Goal: Transaction & Acquisition: Download file/media

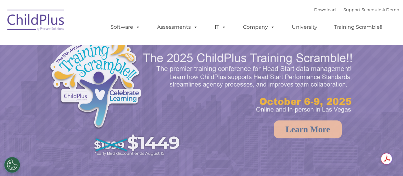
select select "MEDIUM"
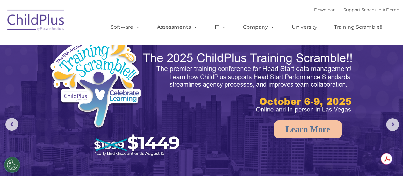
click at [314, 13] on div "Download Support | Schedule A Demo " at bounding box center [356, 10] width 85 height 10
click at [314, 9] on link "Download" at bounding box center [325, 9] width 22 height 5
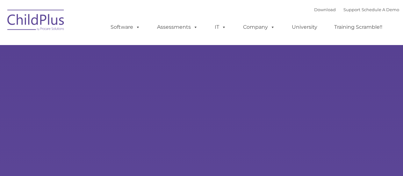
type input ""
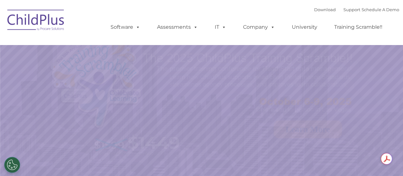
select select "MEDIUM"
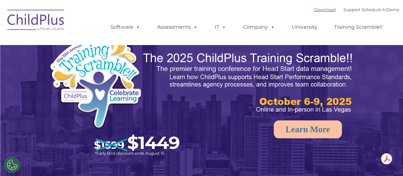
click at [314, 8] on link "Download" at bounding box center [325, 9] width 22 height 5
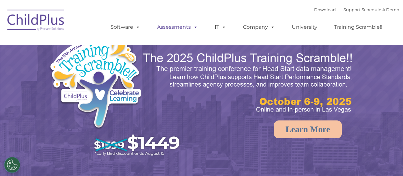
select select "MEDIUM"
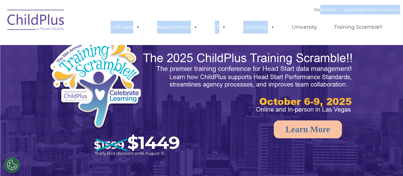
click at [312, 5] on nav "Download Support | Schedule A Demo  MENU MENU Software ChildPlus: The original…" at bounding box center [201, 22] width 403 height 45
click at [314, 9] on link "Download" at bounding box center [325, 9] width 22 height 5
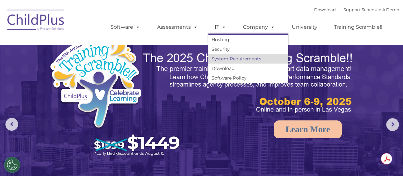
select select "MEDIUM"
